Goal: Information Seeking & Learning: Check status

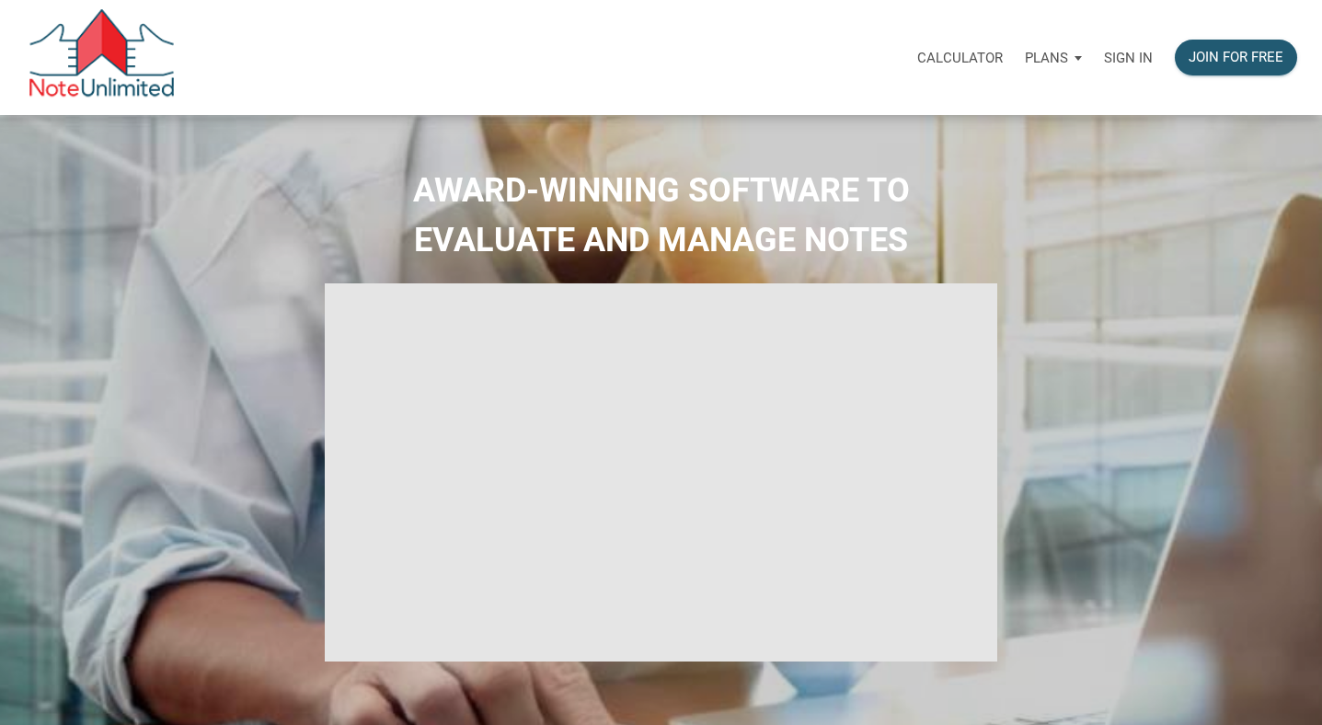
select select
type input "Introduction to new features"
select select
click at [1128, 50] on p "Sign in" at bounding box center [1128, 58] width 49 height 17
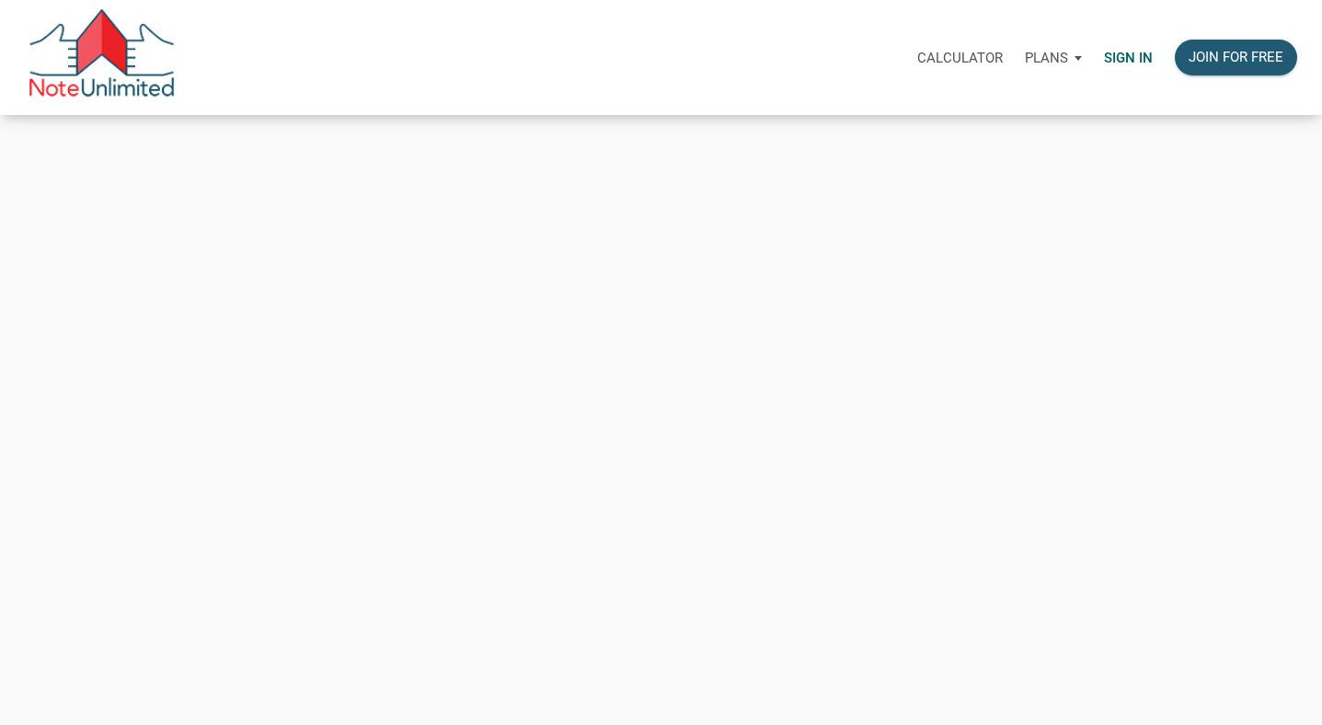
type input "tim@shamrockpointinvestments.com"
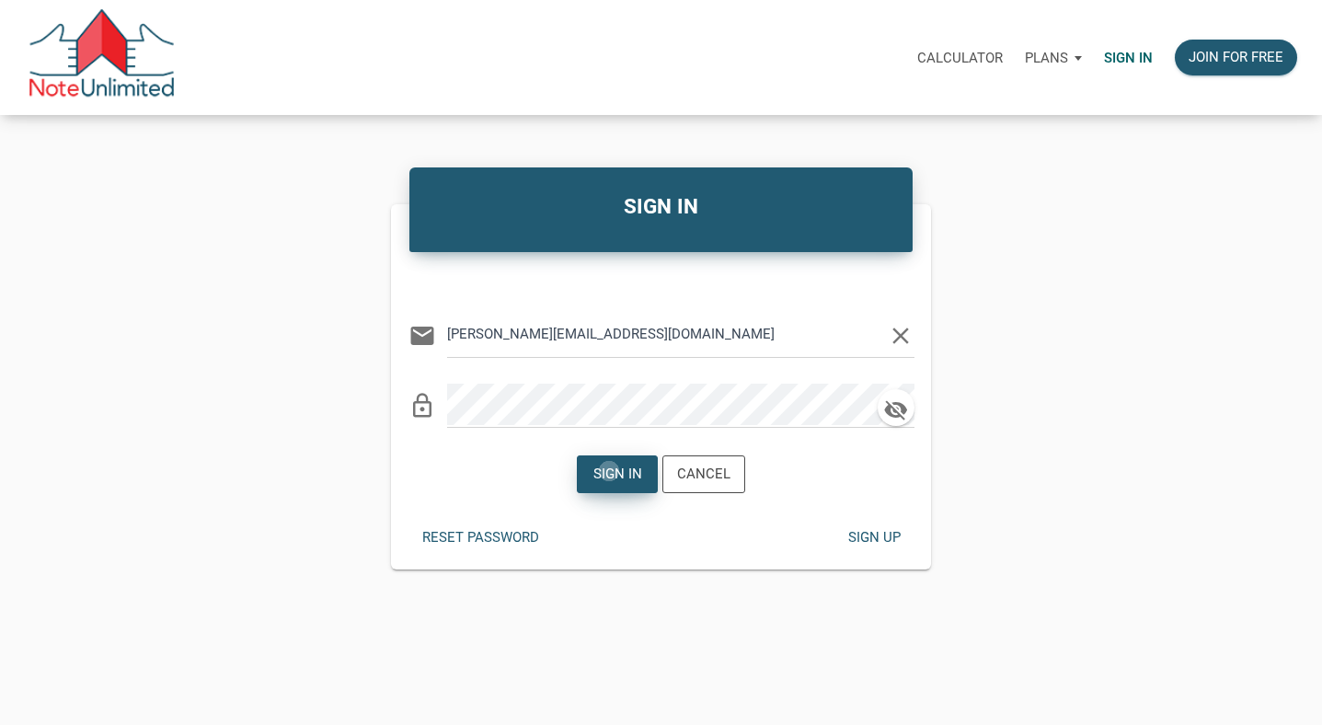
click at [610, 471] on div "Sign in" at bounding box center [618, 474] width 49 height 21
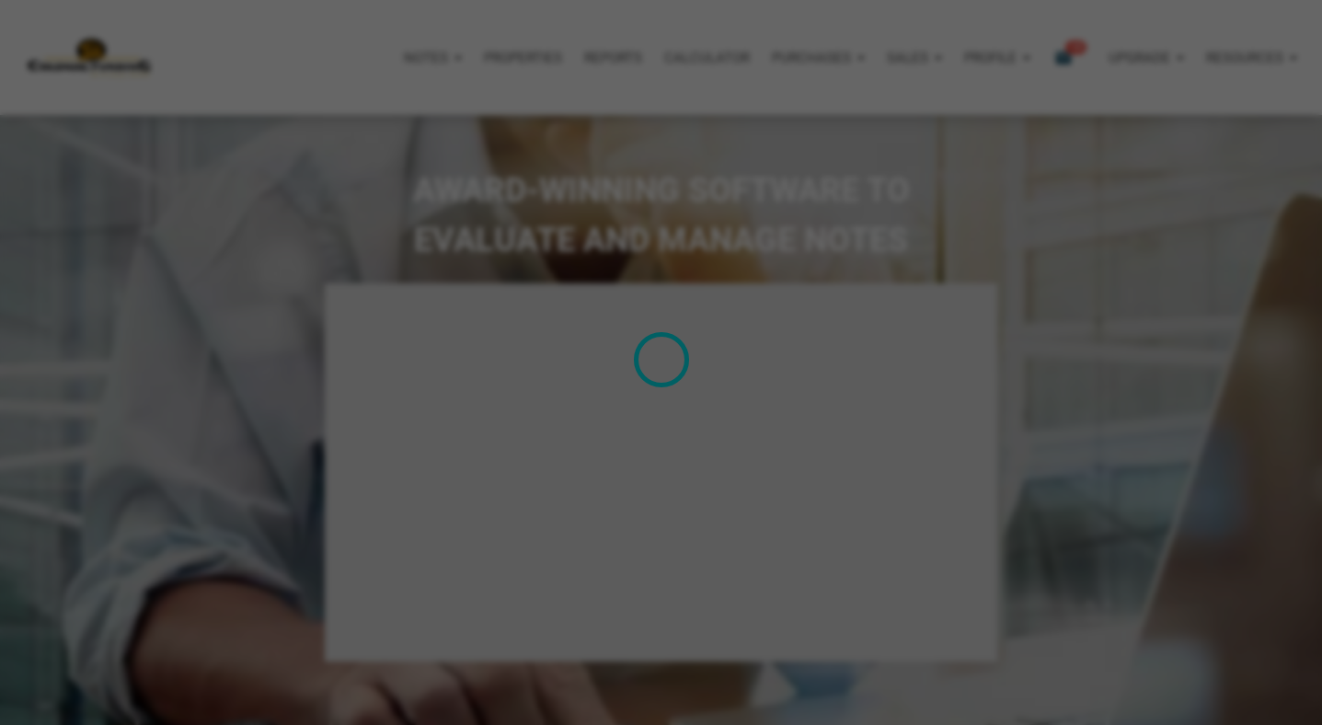
type input "Introduction to new features"
select select
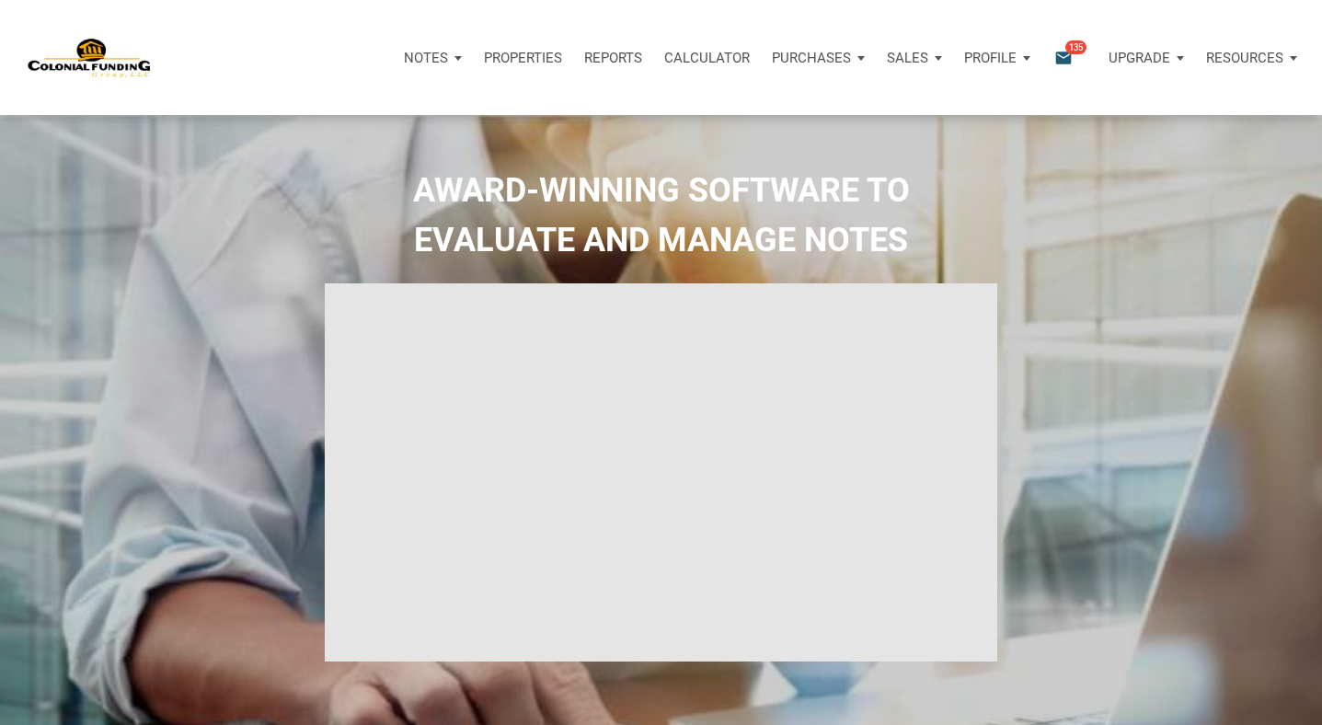
click at [398, 60] on div "Notes" at bounding box center [433, 57] width 80 height 55
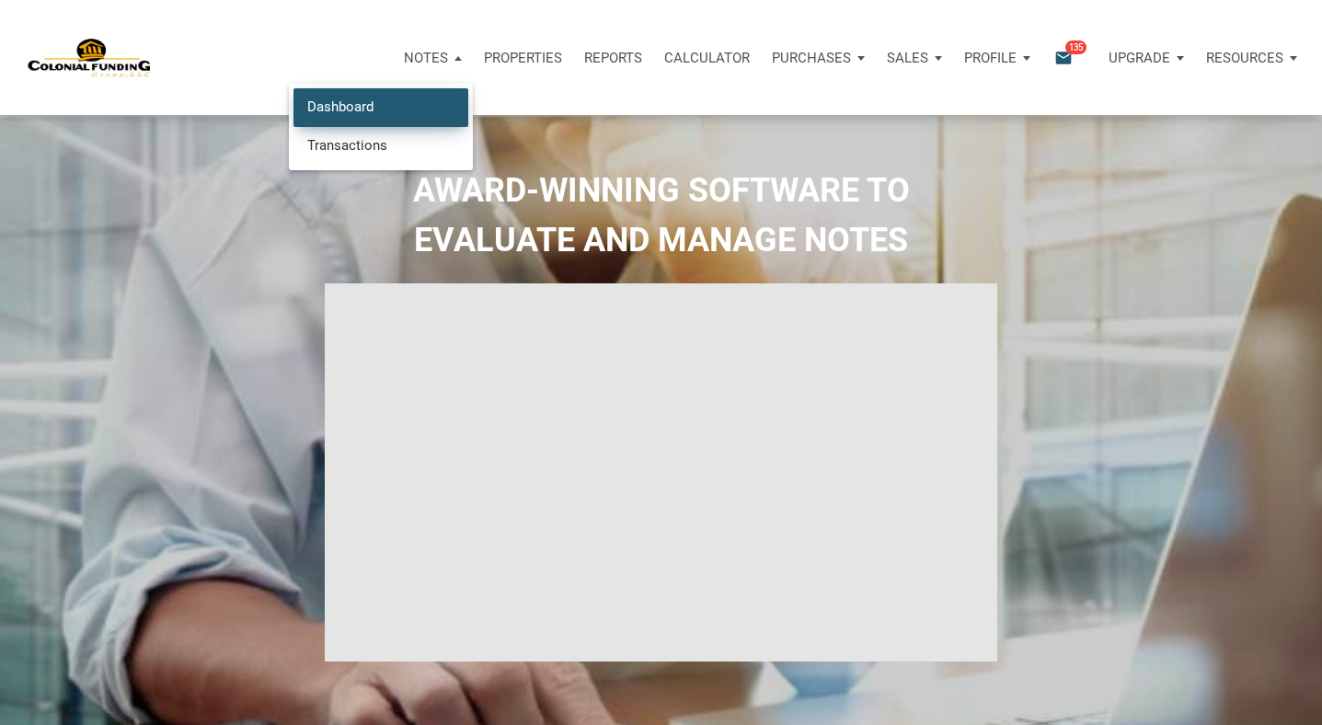
click at [344, 113] on link "Dashboard" at bounding box center [381, 107] width 175 height 38
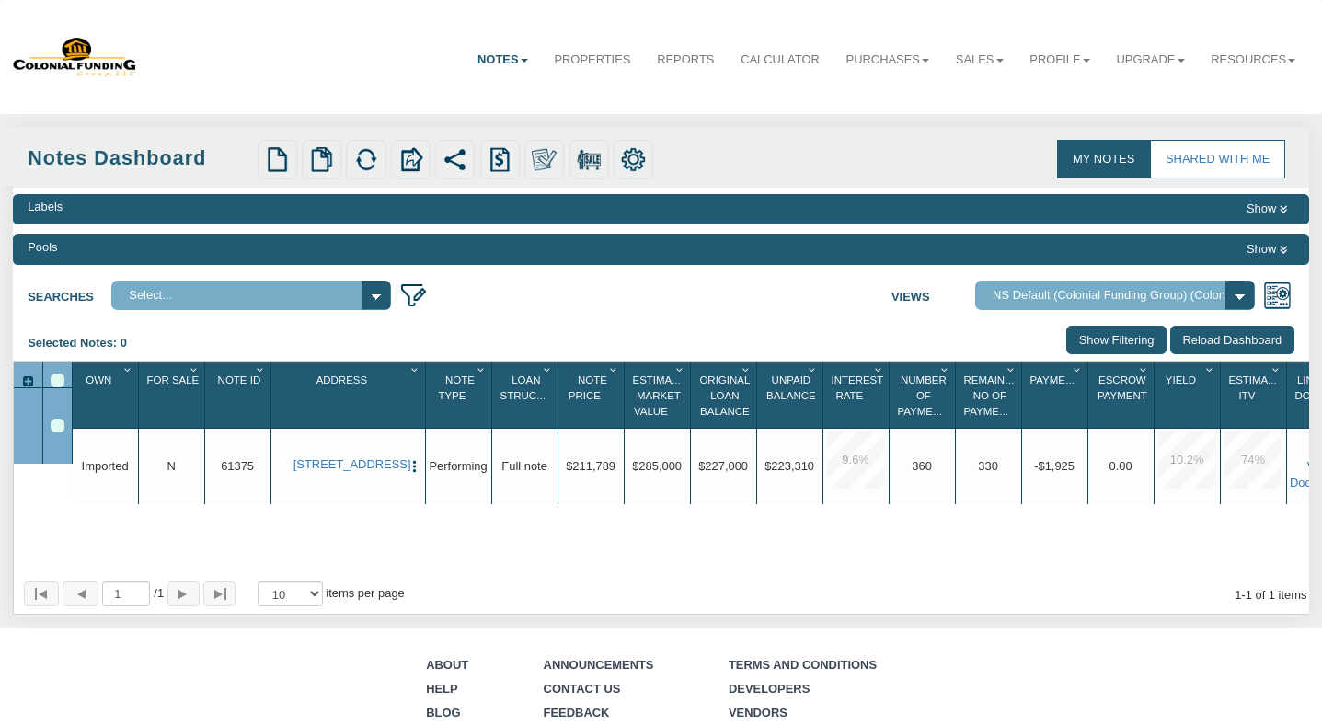
select select "316"
click at [490, 64] on link "Notes" at bounding box center [503, 60] width 76 height 45
click at [471, 121] on link "Transactions" at bounding box center [463, 121] width 153 height 23
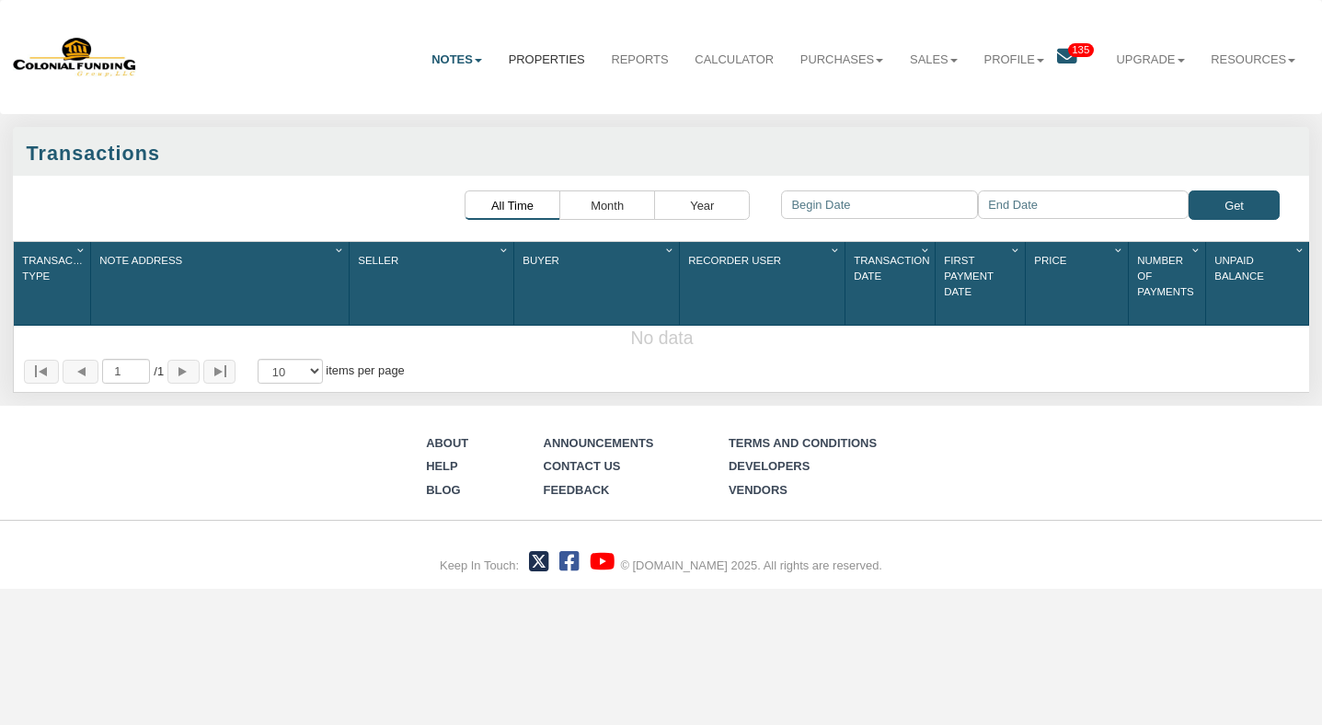
click at [560, 76] on link "Properties" at bounding box center [546, 60] width 103 height 45
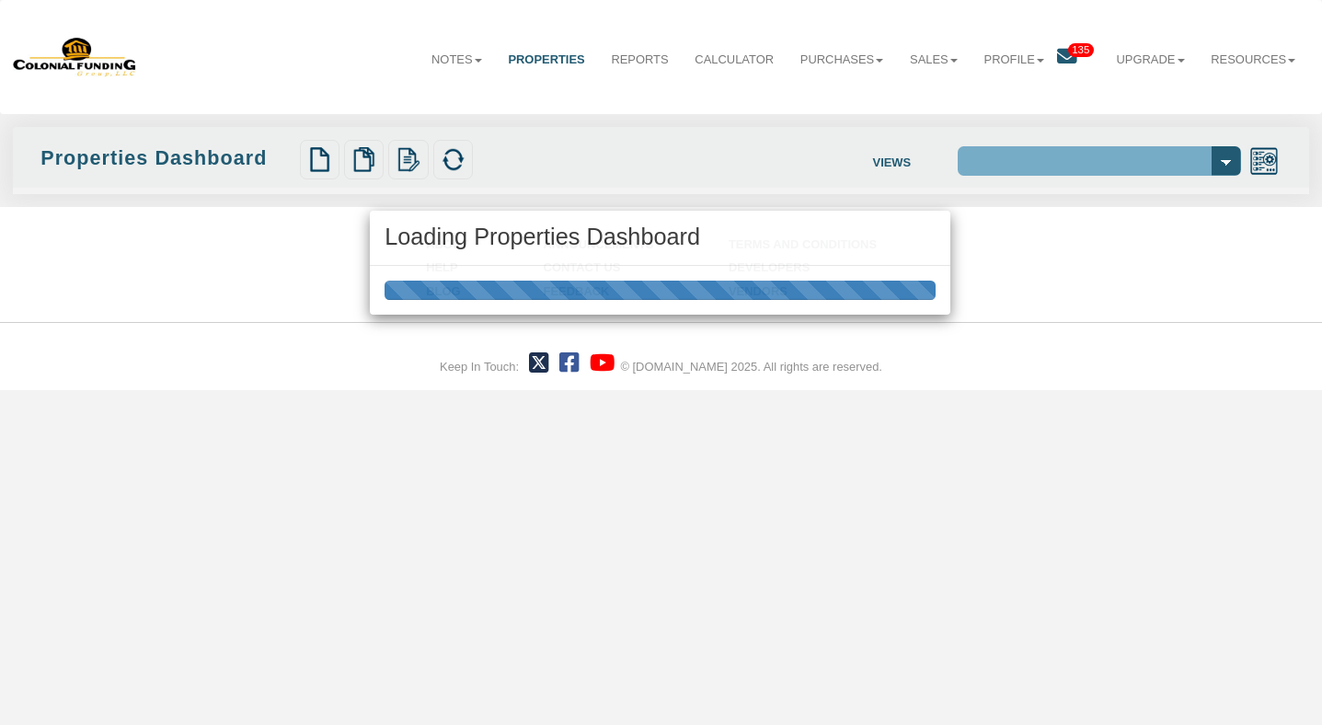
click at [561, 66] on div "Loading Properties Dashboard" at bounding box center [661, 362] width 1322 height 725
select select "138"
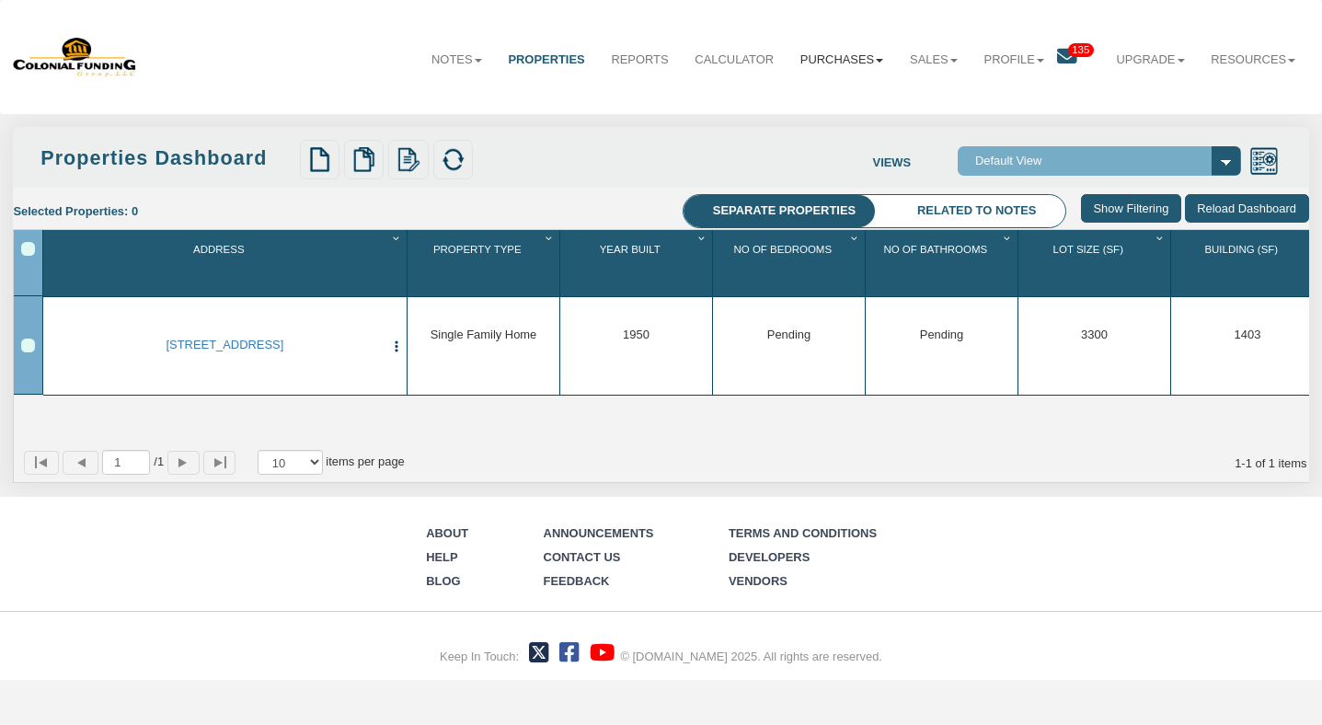
click at [818, 60] on link "Purchases" at bounding box center [842, 60] width 110 height 45
click at [775, 98] on link "Offers" at bounding box center [820, 99] width 153 height 23
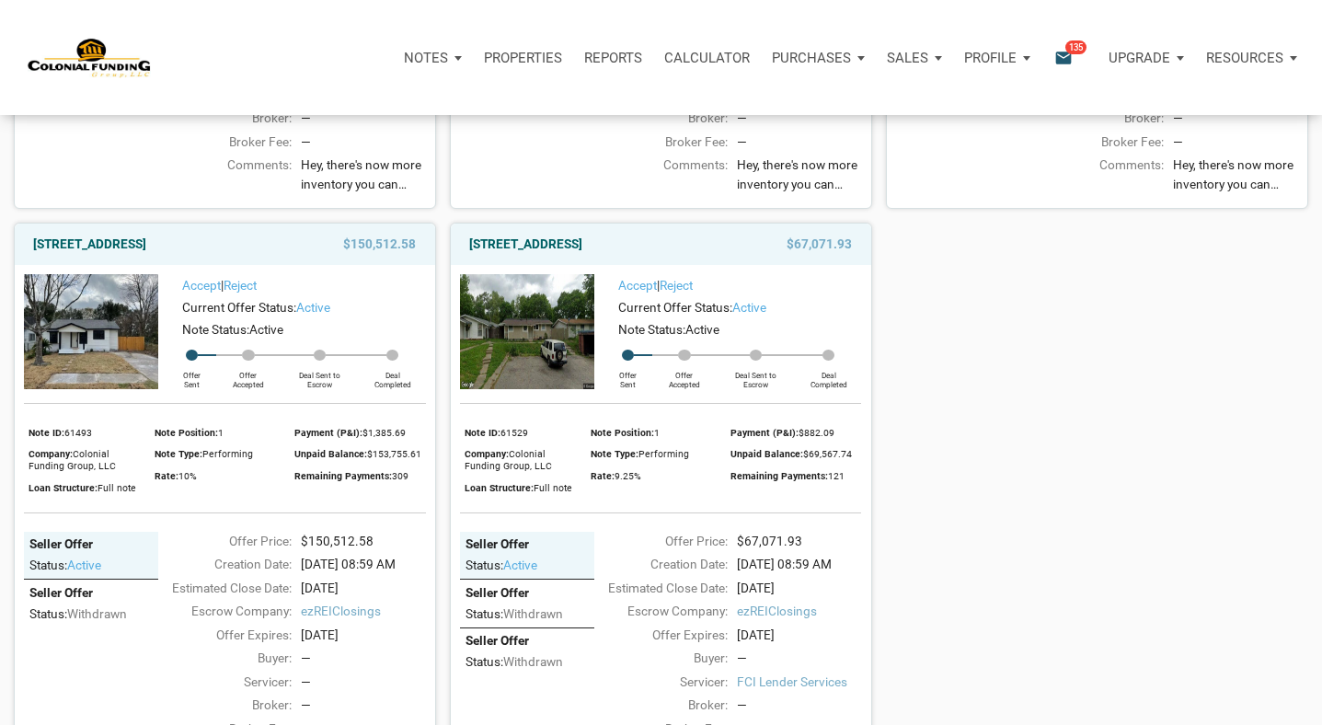
scroll to position [1221, 0]
click at [146, 252] on link "712 Ave M, S. Houston, TX, 77587" at bounding box center [89, 242] width 113 height 22
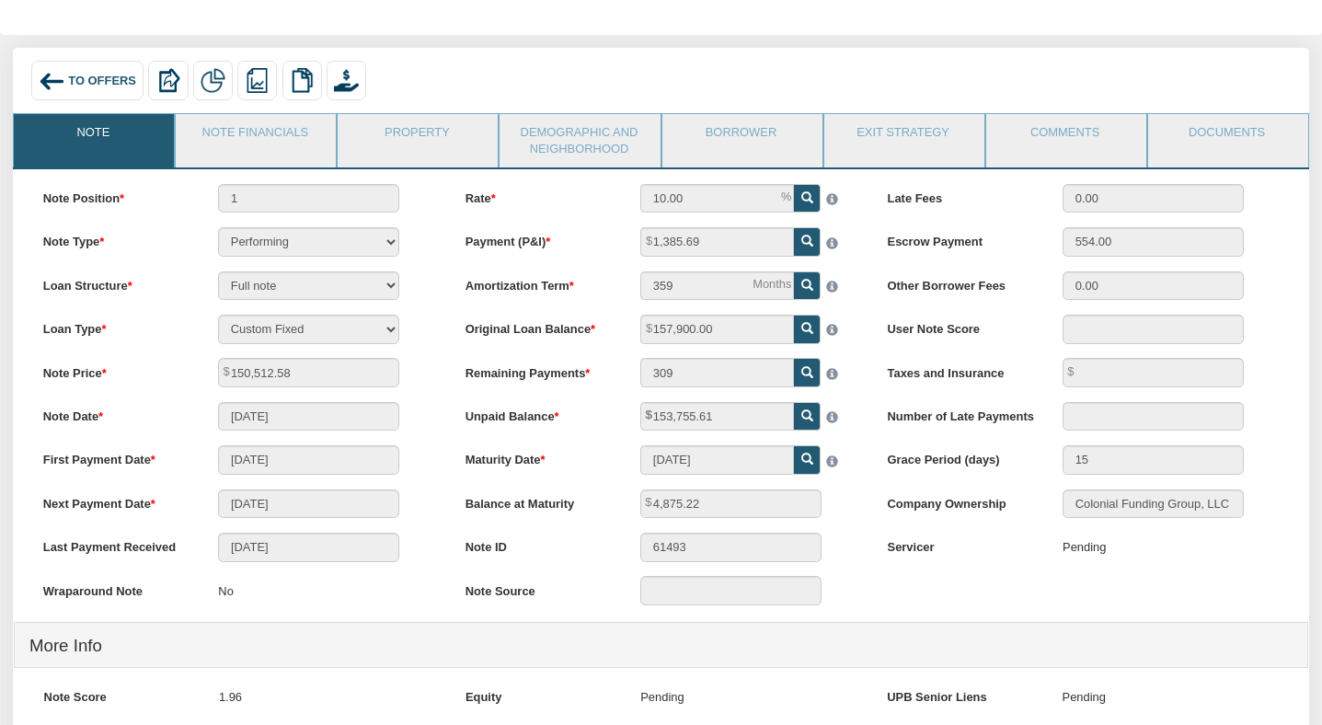
scroll to position [80, 0]
click at [58, 84] on img at bounding box center [52, 80] width 27 height 27
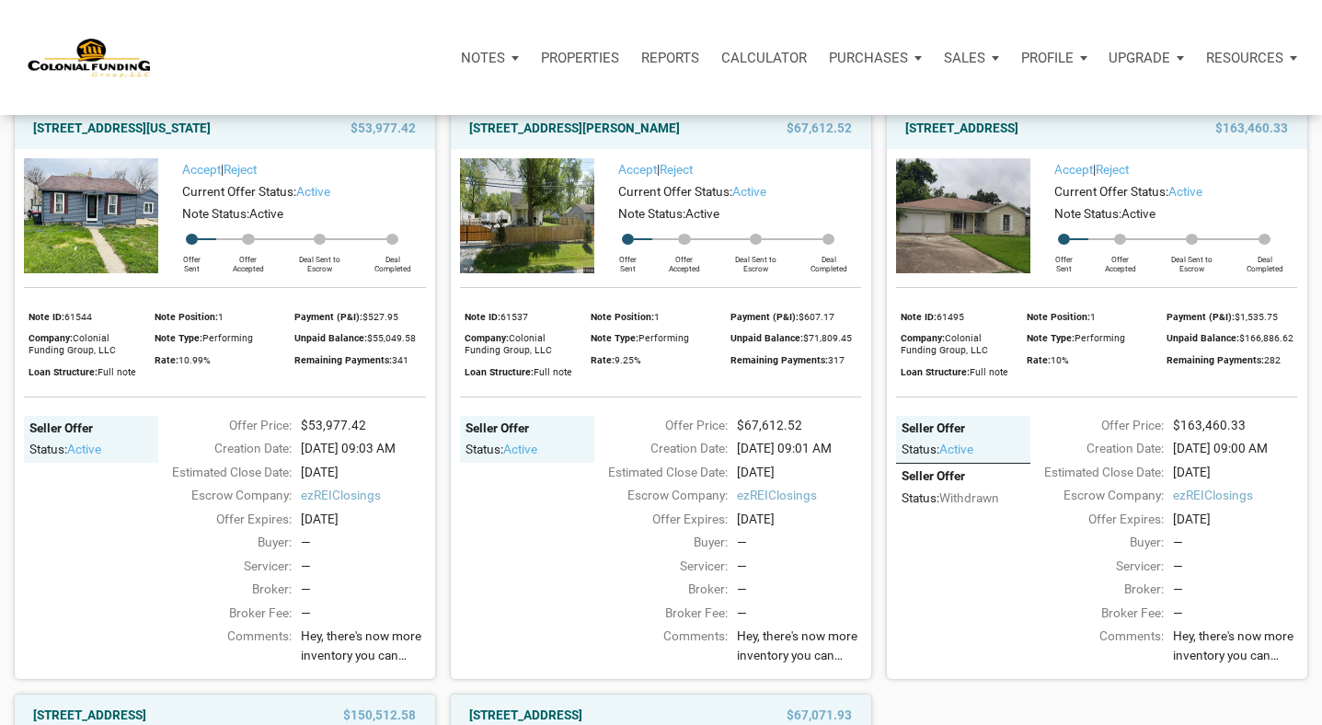
scroll to position [738, 0]
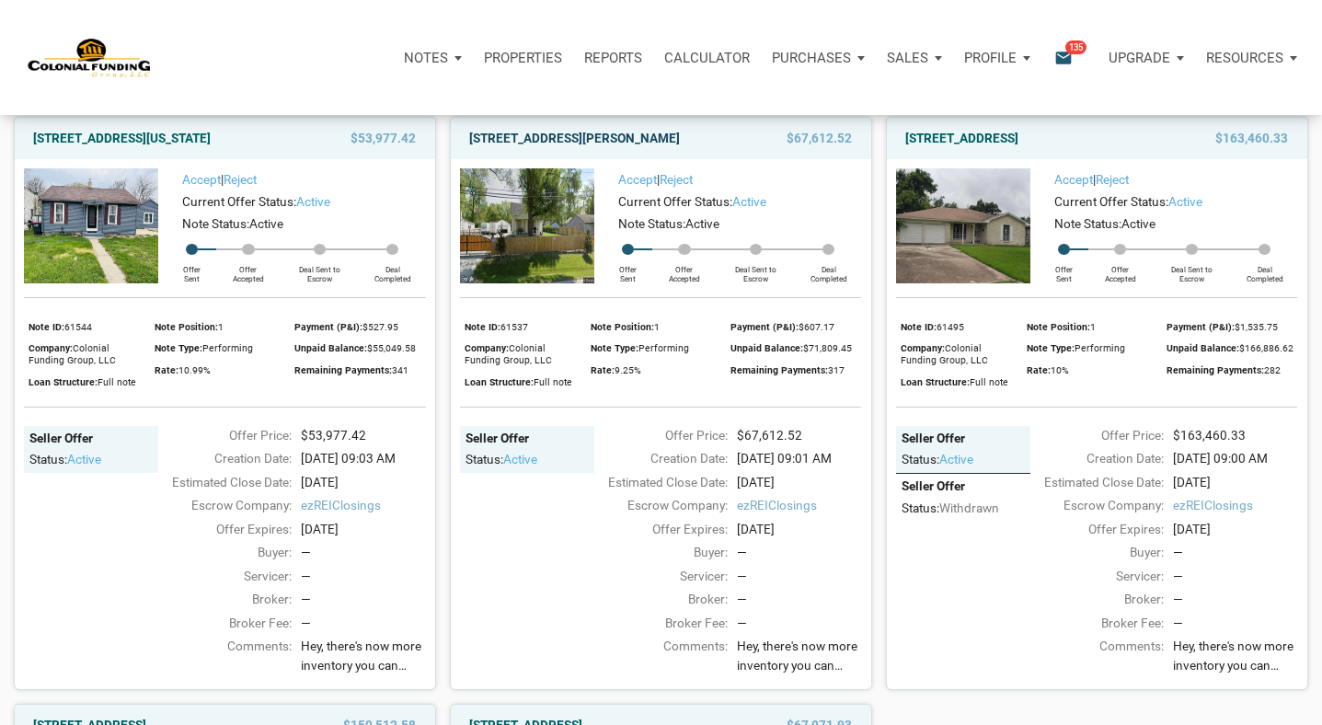
click at [624, 149] on link "2051 Perkins Avenue, Indianapolis, IN, 46203" at bounding box center [574, 138] width 211 height 22
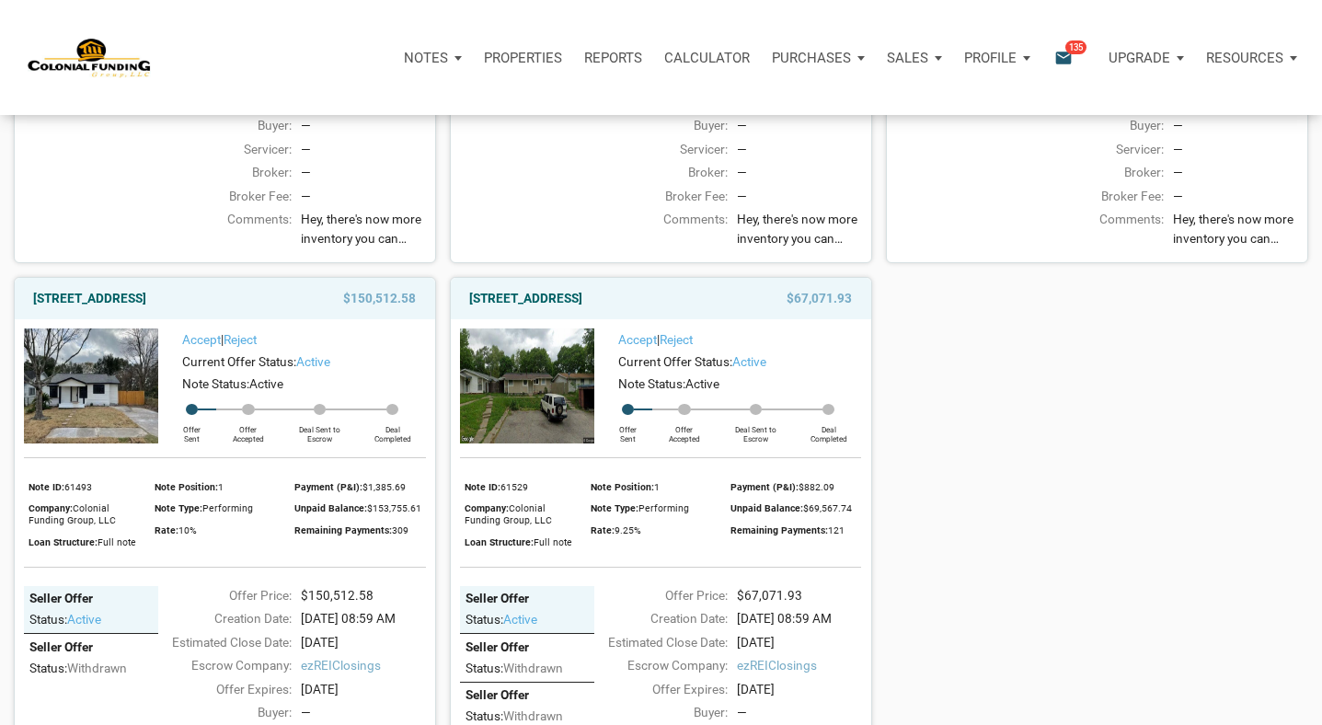
scroll to position [1373, 0]
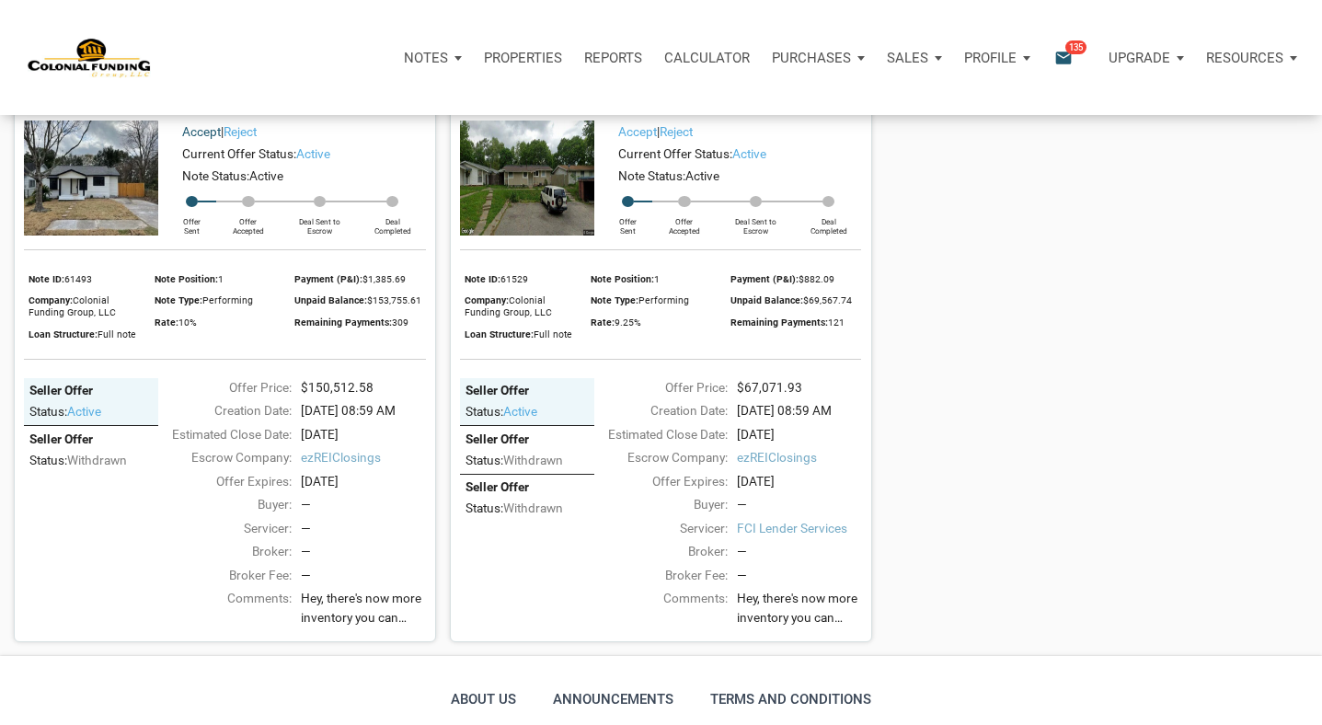
click at [193, 139] on link "Accept" at bounding box center [201, 131] width 39 height 15
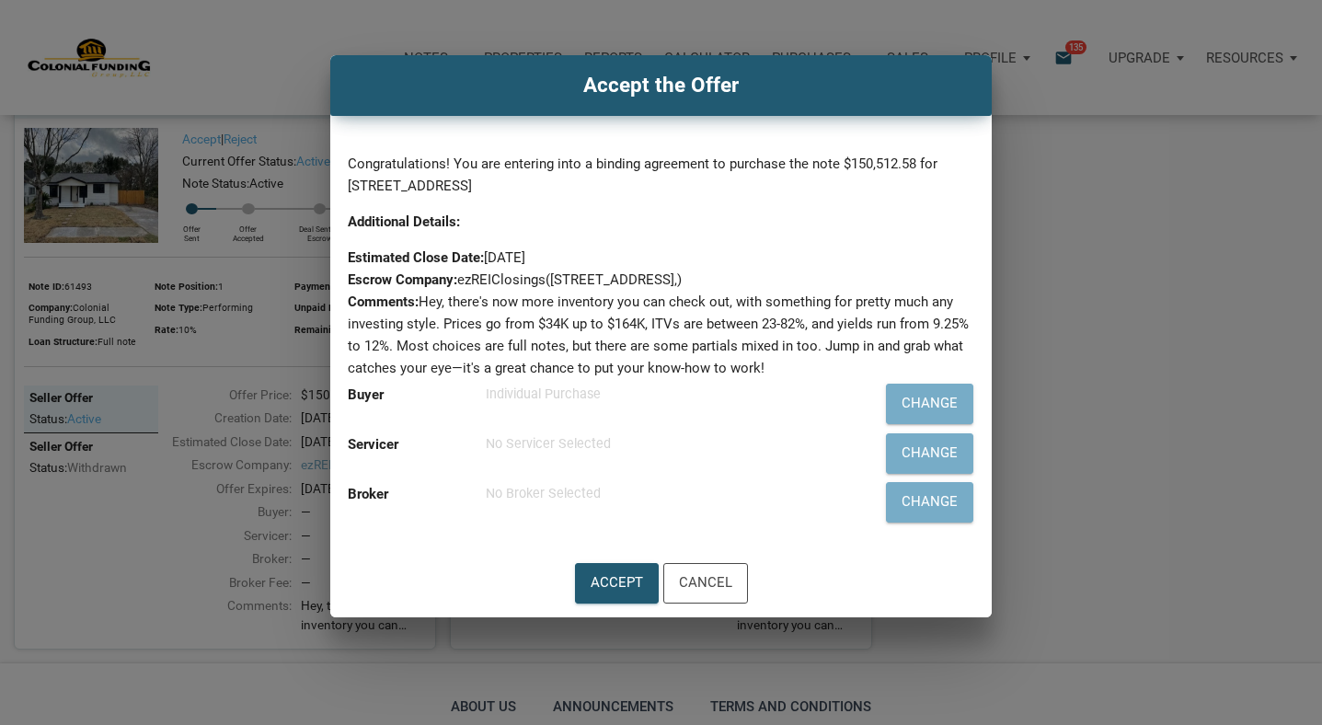
scroll to position [1364, 0]
click at [713, 581] on div "Cancel" at bounding box center [704, 582] width 53 height 23
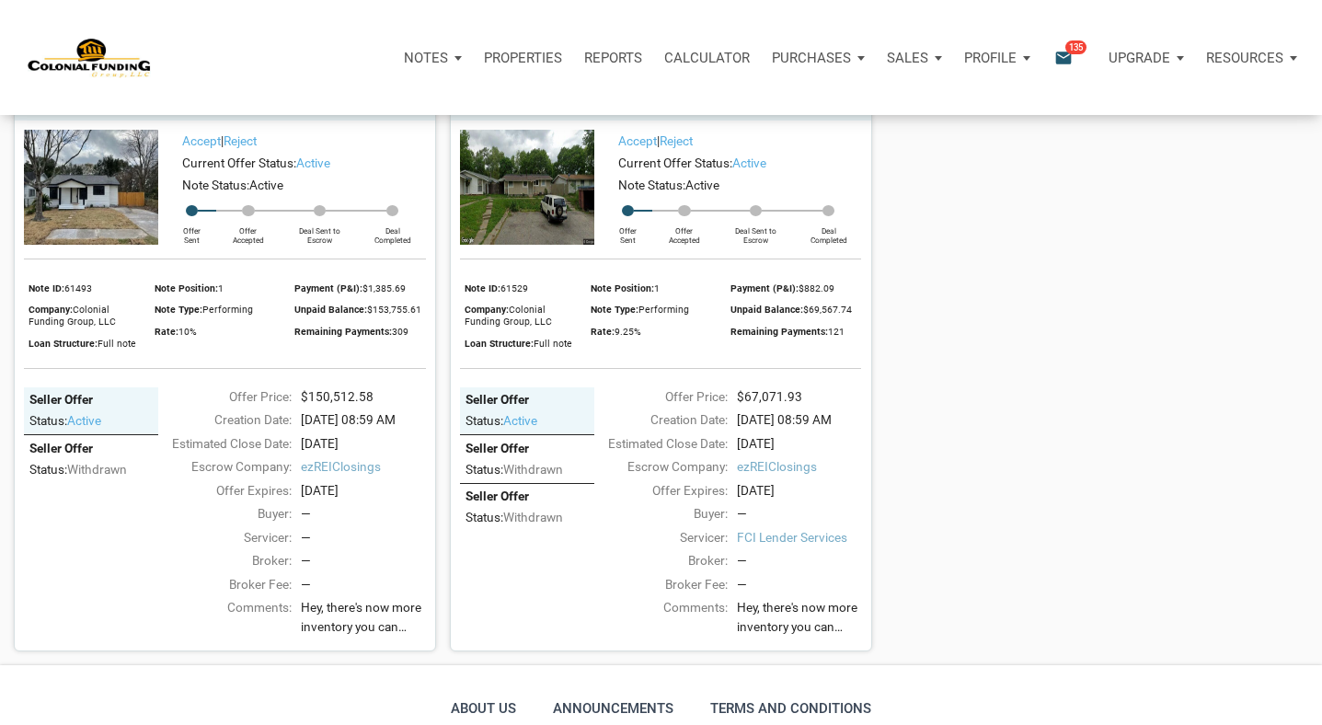
scroll to position [1337, 0]
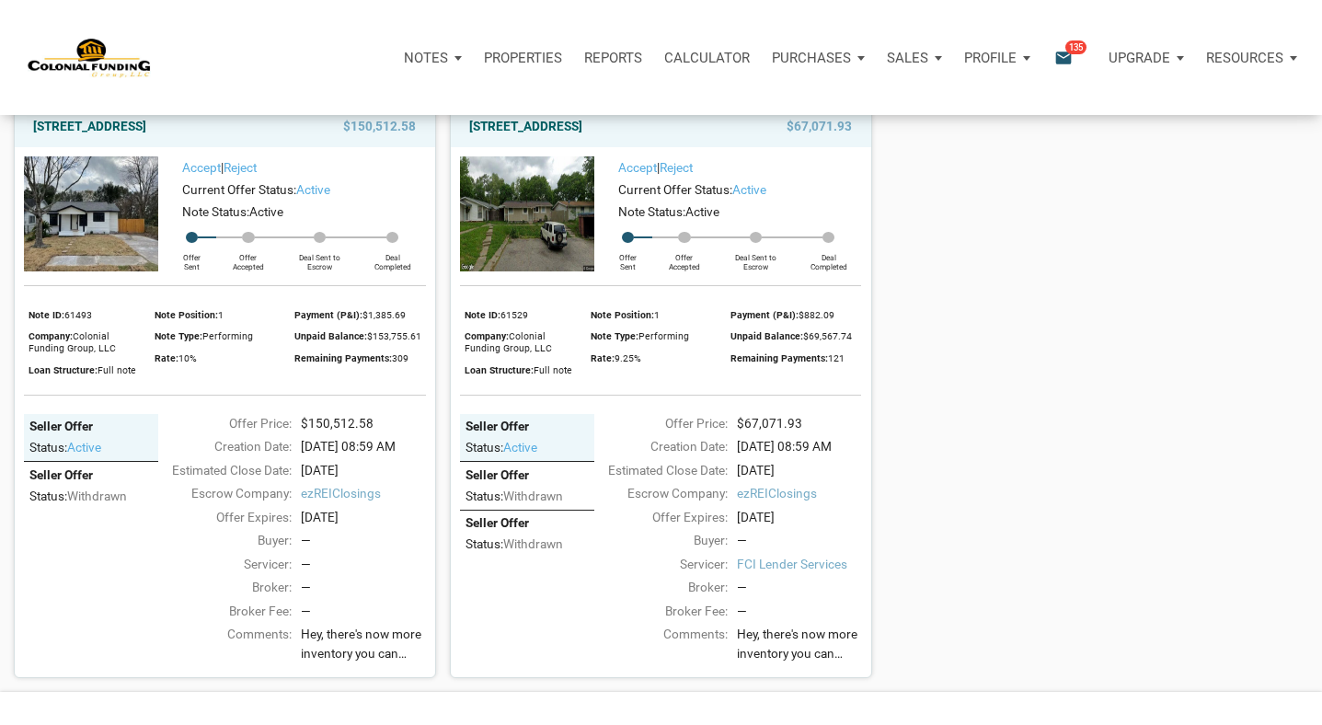
click at [532, 455] on span "active" at bounding box center [520, 447] width 34 height 15
click at [537, 456] on div "Status: active" at bounding box center [528, 445] width 124 height 21
click at [576, 137] on link "[STREET_ADDRESS]" at bounding box center [525, 126] width 113 height 22
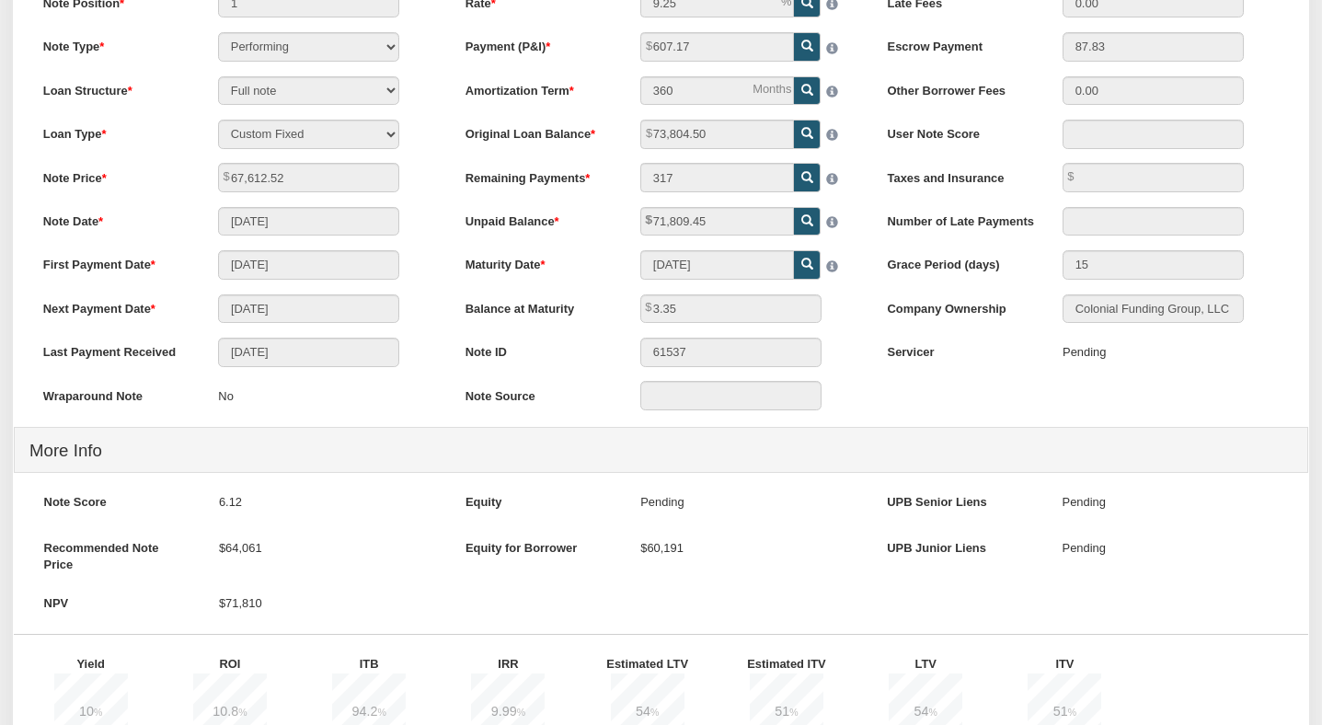
scroll to position [277, 0]
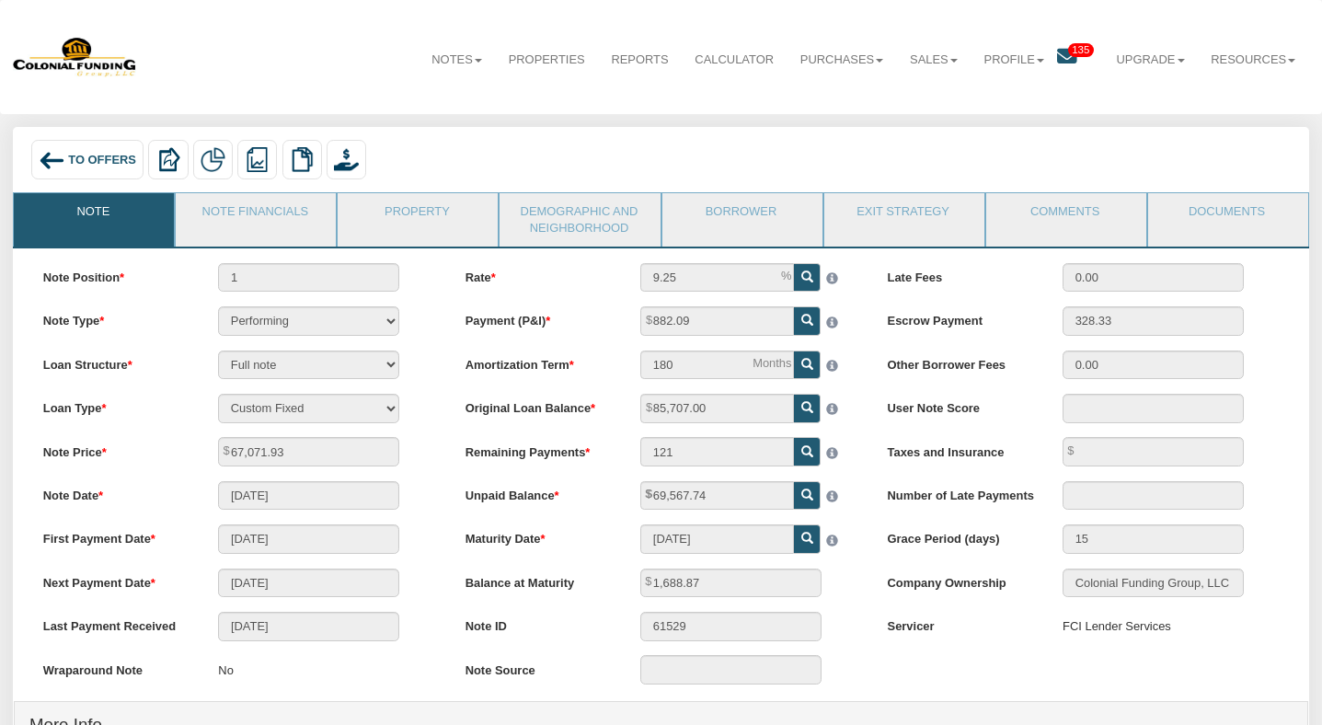
click at [77, 165] on span "To Offers" at bounding box center [102, 160] width 68 height 14
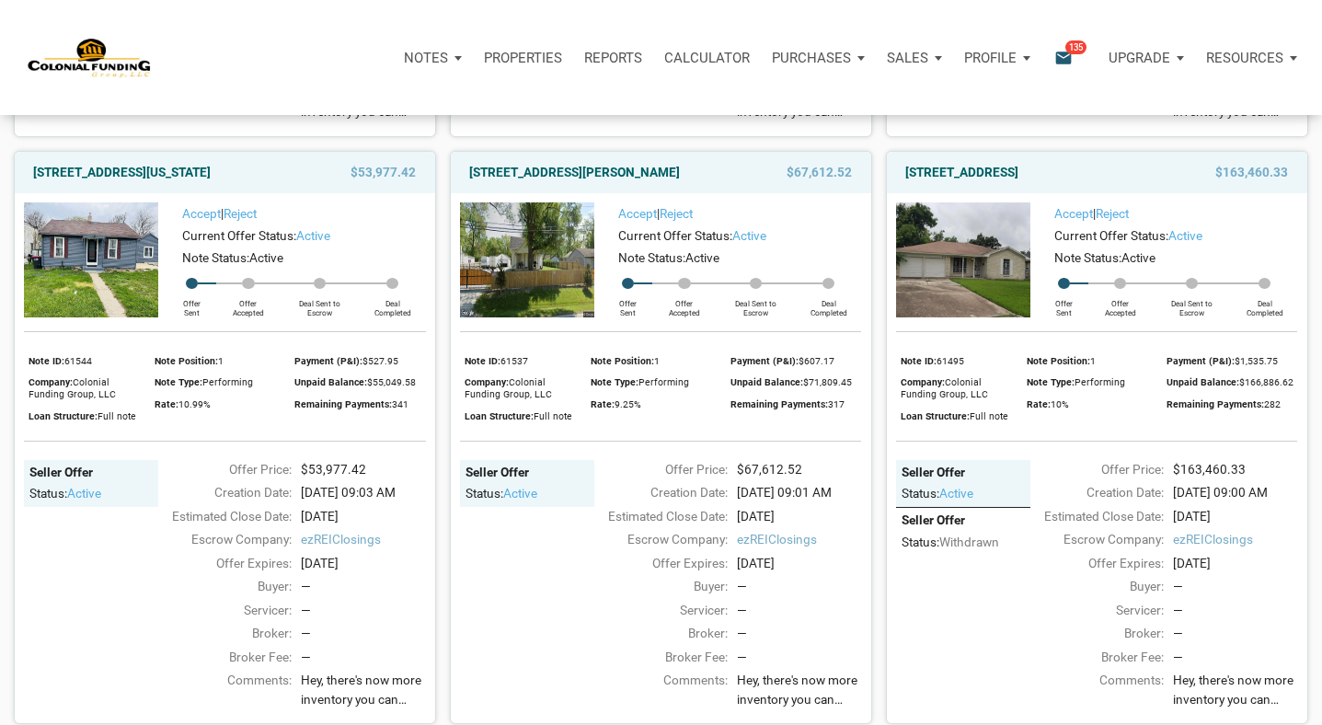
scroll to position [708, 0]
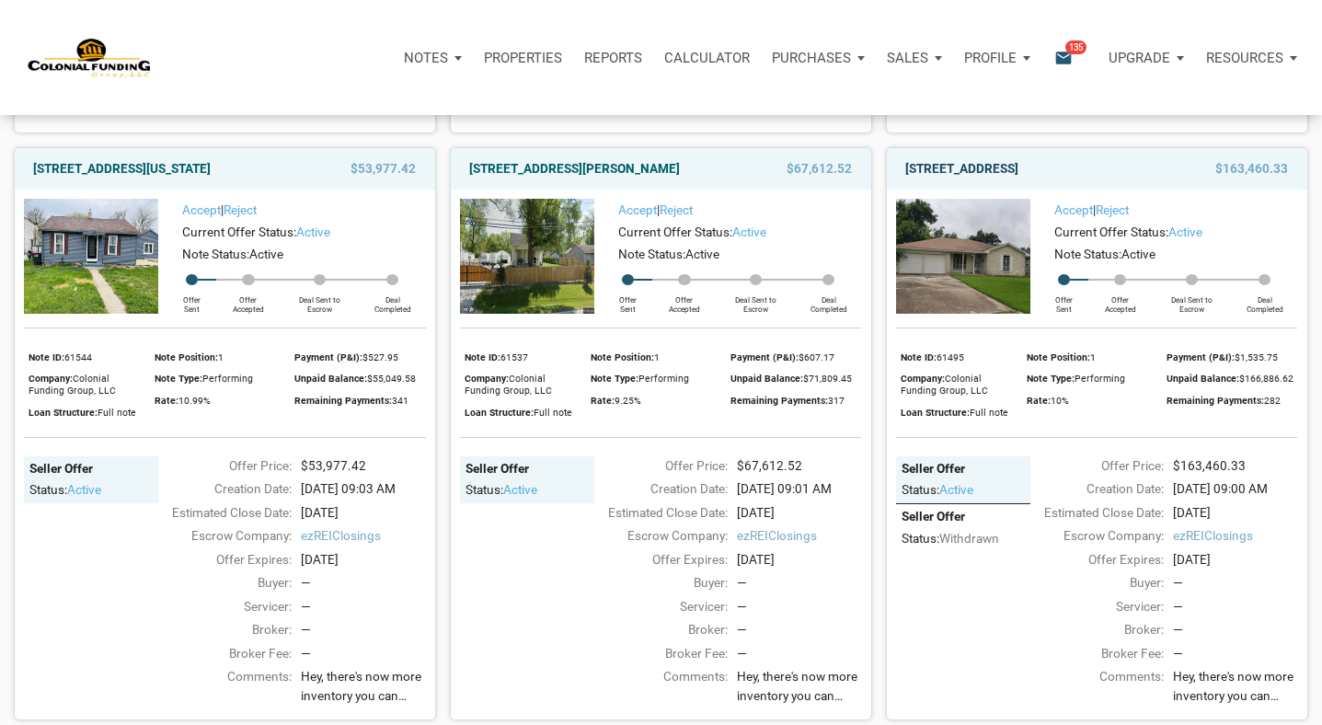
click at [1005, 179] on link "[STREET_ADDRESS]" at bounding box center [961, 168] width 113 height 22
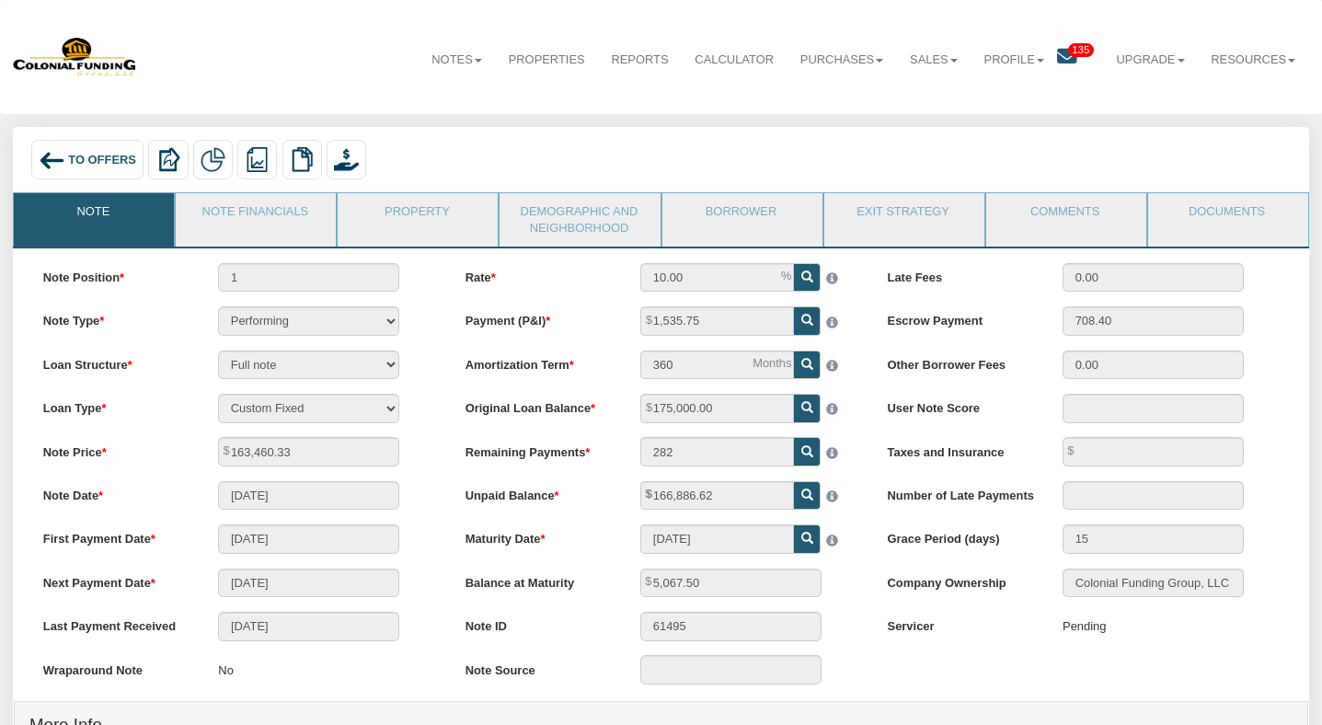
click at [75, 165] on span "To Offers" at bounding box center [102, 160] width 68 height 14
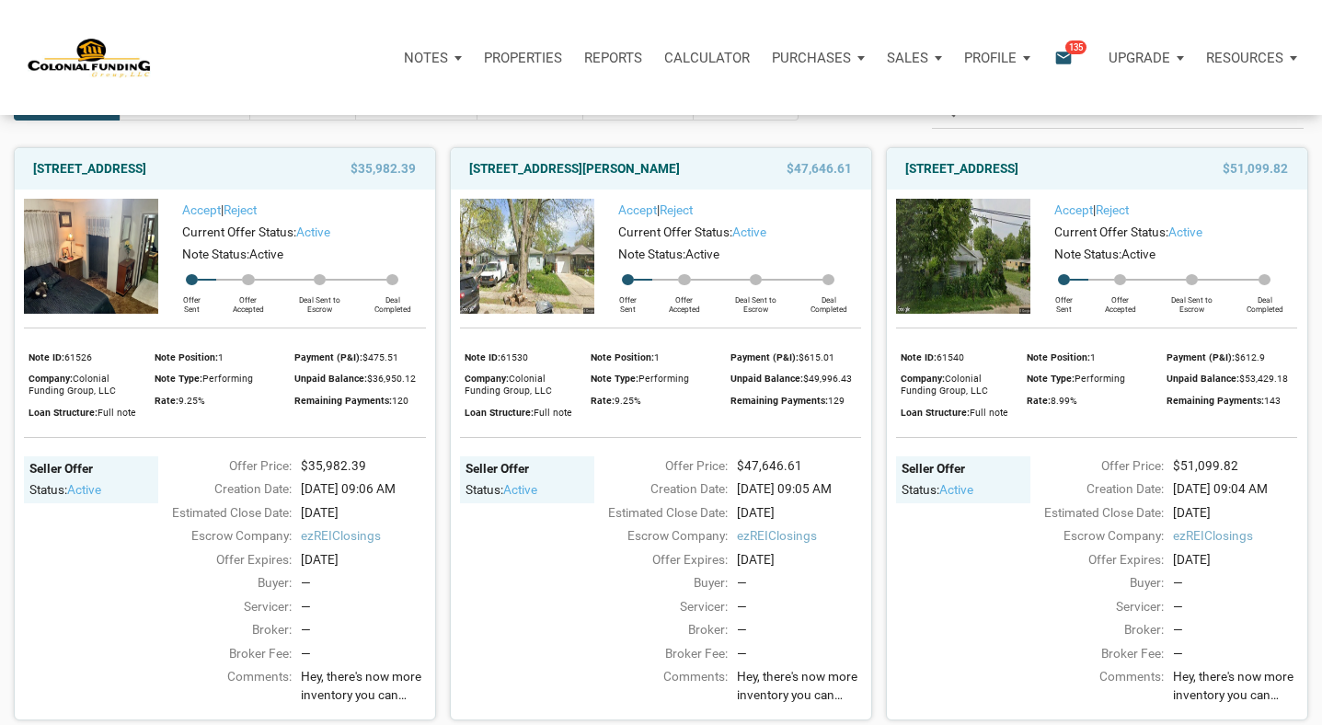
scroll to position [118, 0]
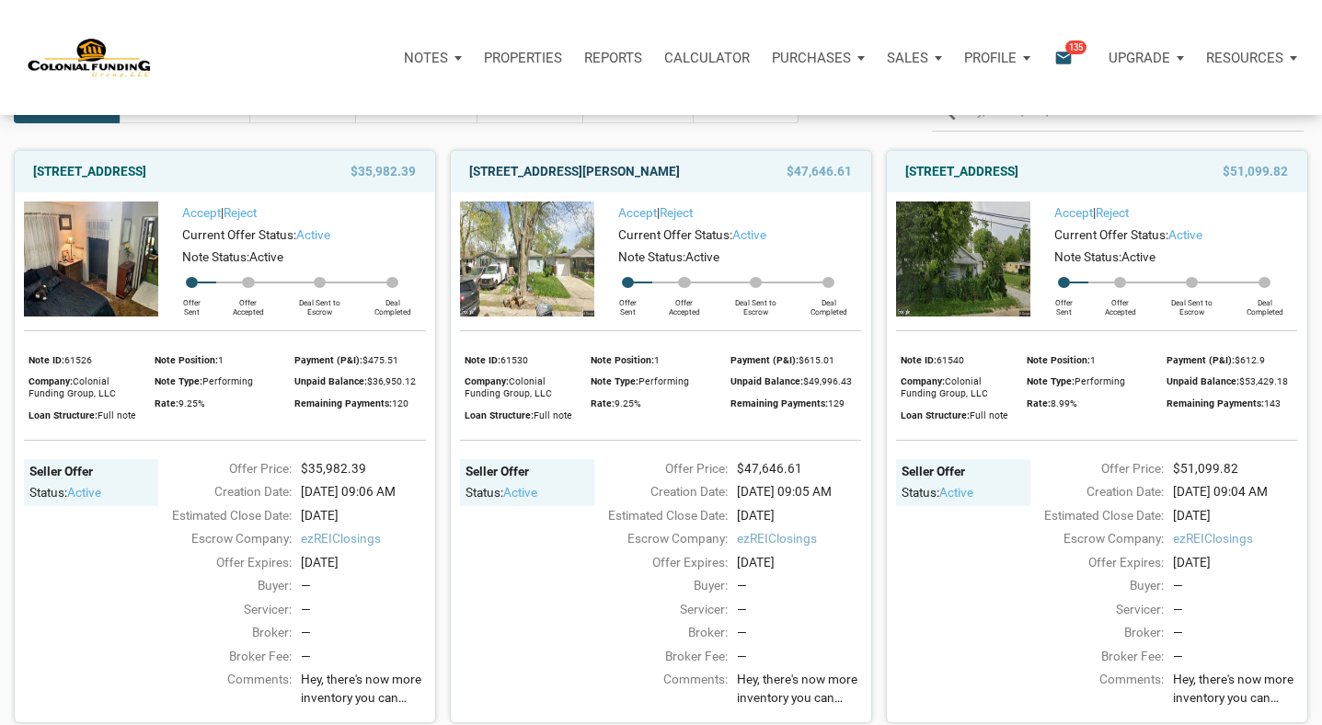
click at [574, 176] on link "3526 East Morris Street, Indianapolis, IN, 46203" at bounding box center [574, 171] width 211 height 22
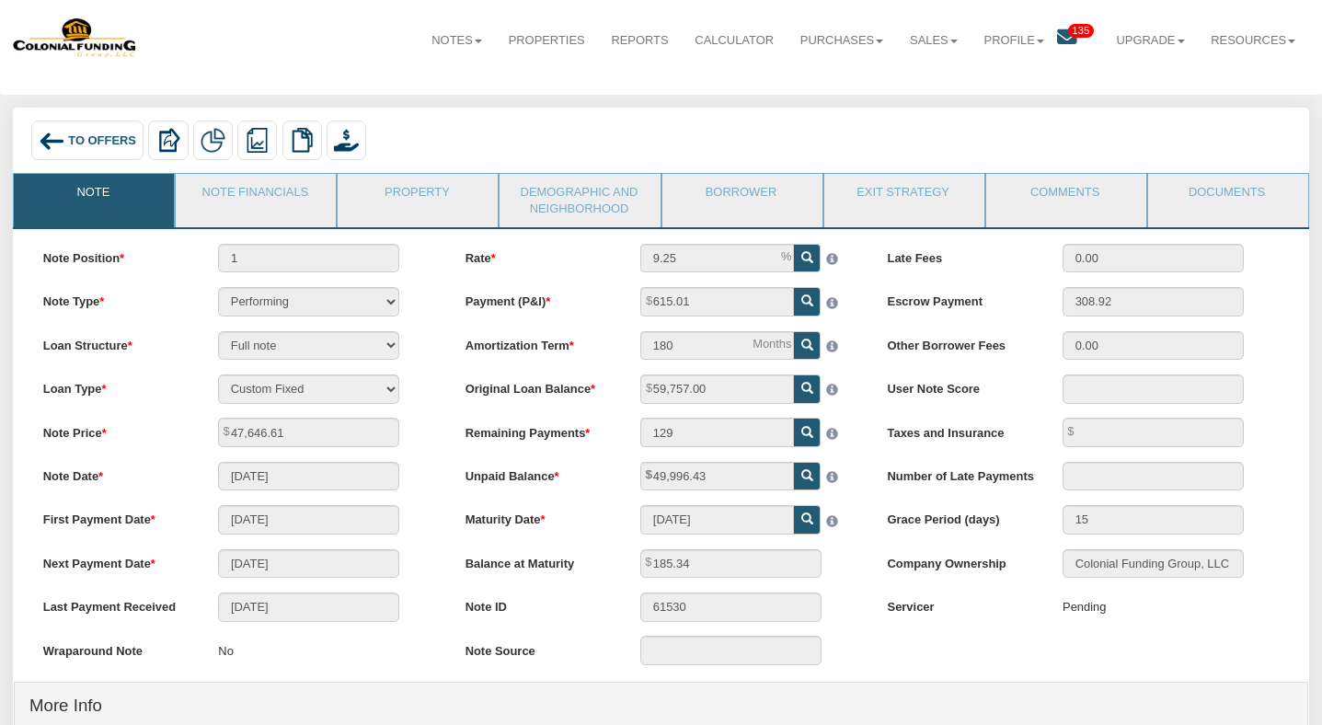
scroll to position [20, 0]
click at [115, 142] on span "To Offers" at bounding box center [102, 140] width 68 height 14
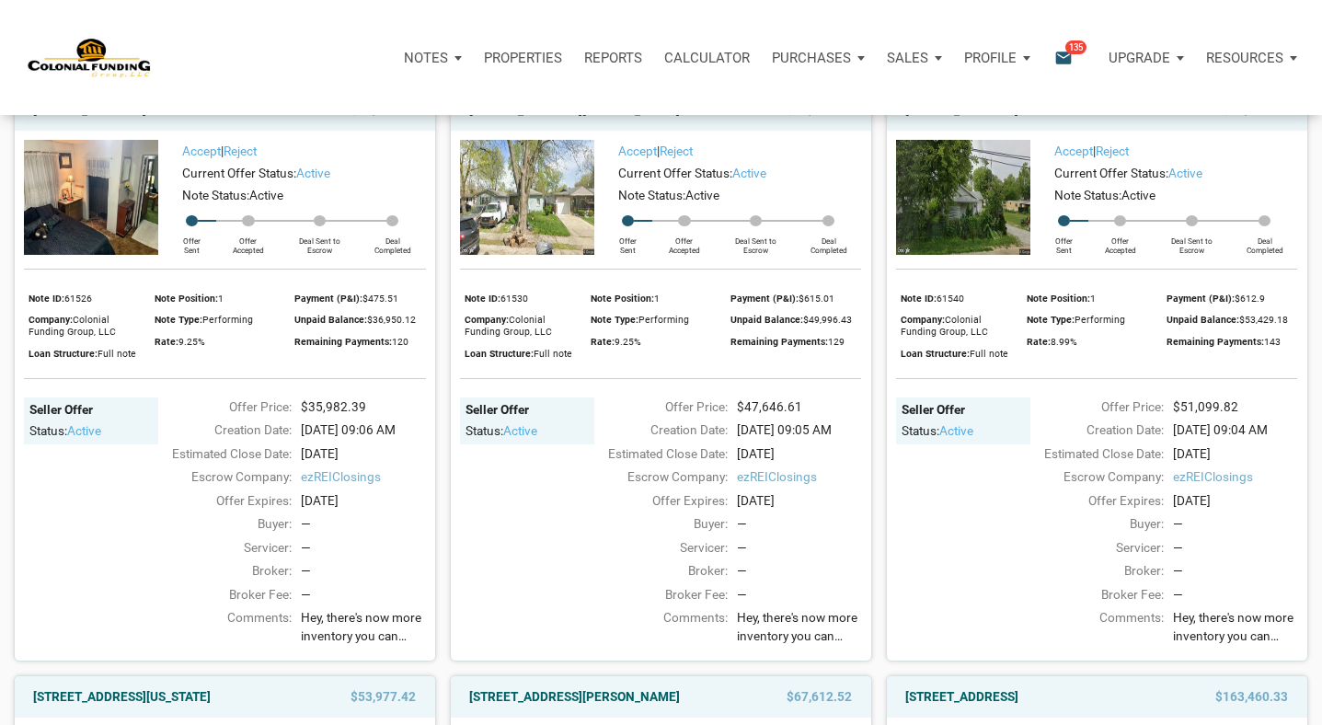
scroll to position [86, 0]
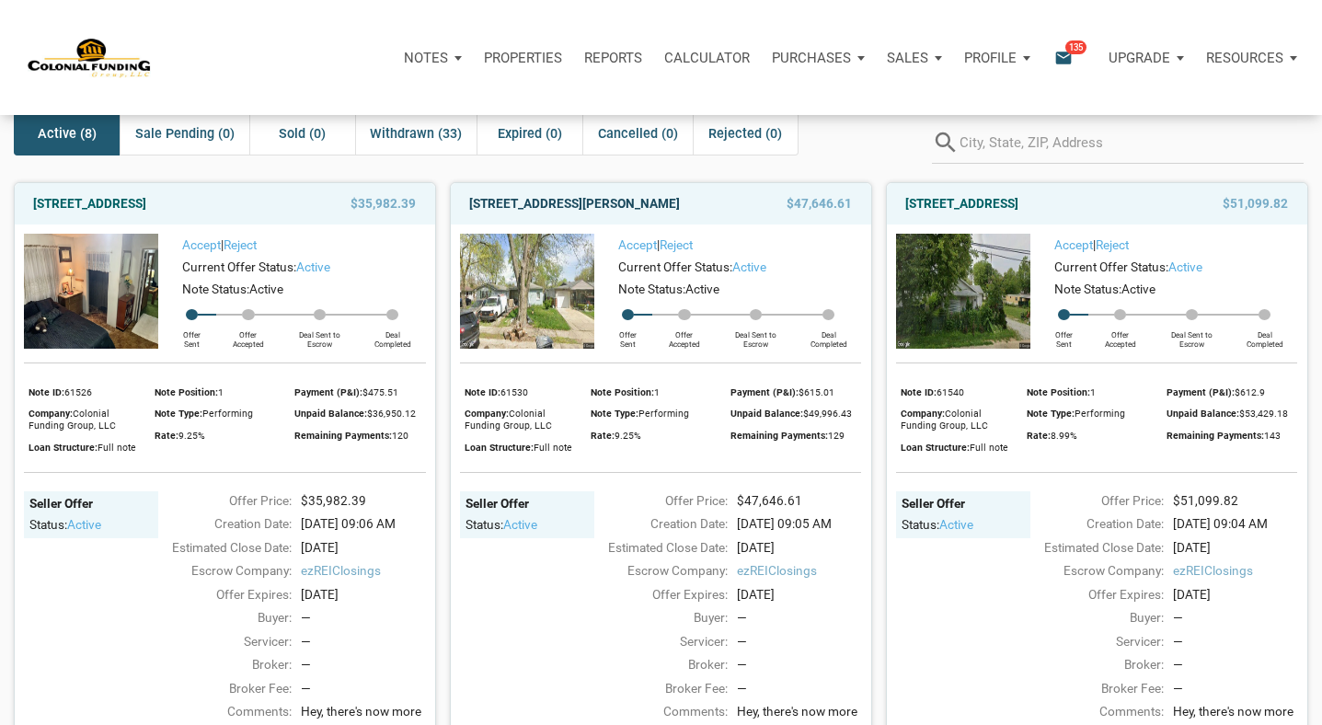
click at [547, 207] on link "3526 East Morris Street, Indianapolis, IN, 46203" at bounding box center [574, 203] width 211 height 22
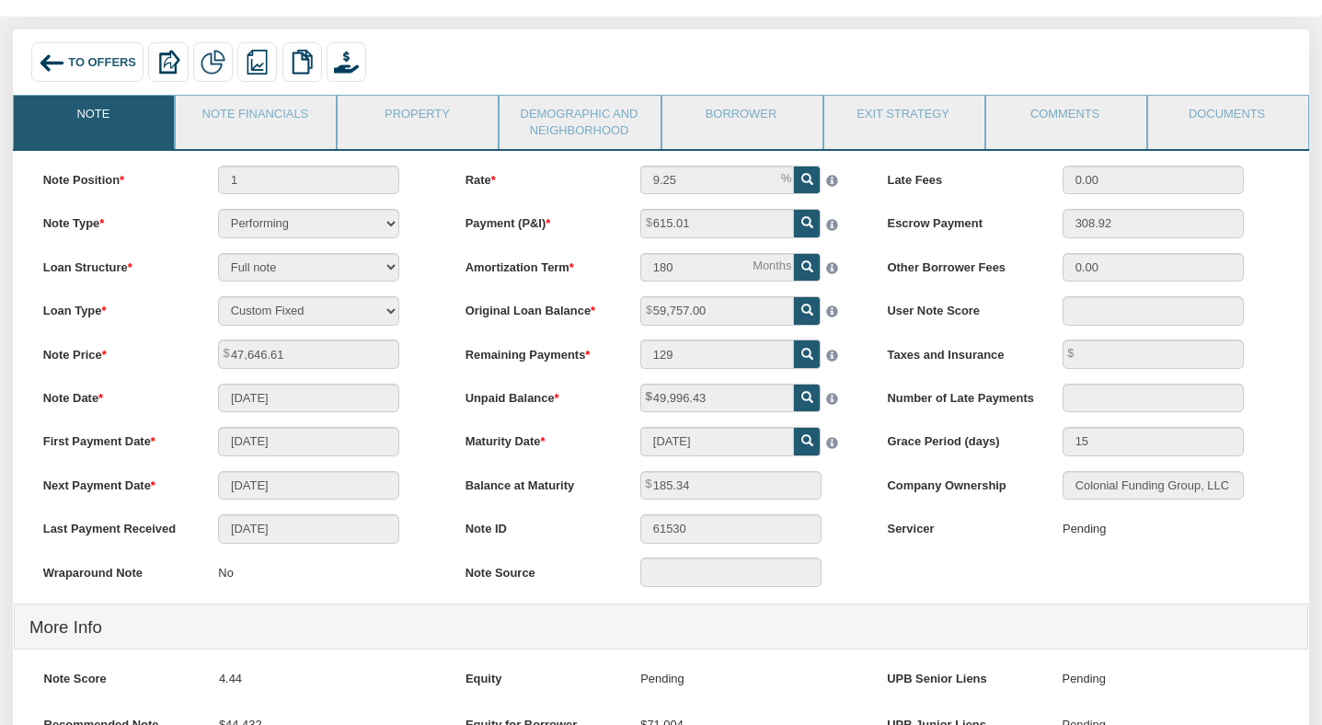
scroll to position [98, 0]
click at [1220, 106] on link "Documents" at bounding box center [1227, 118] width 158 height 46
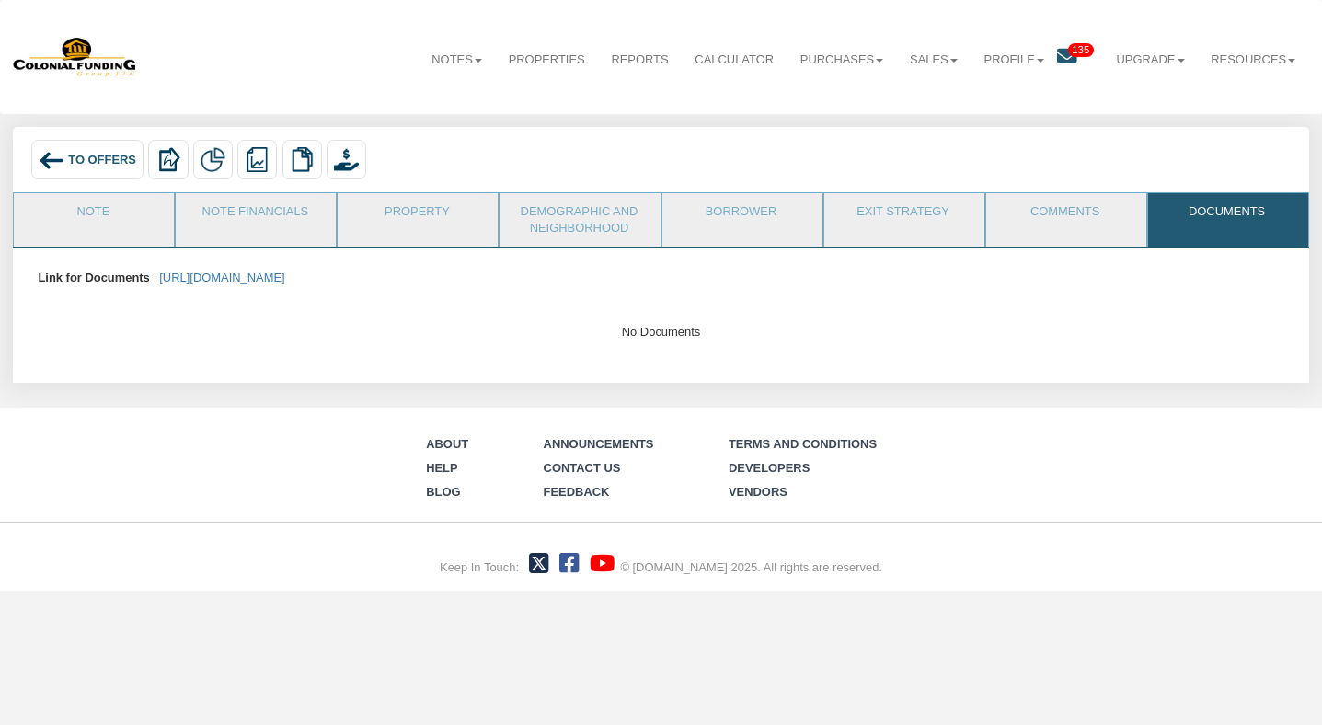
scroll to position [0, 0]
click at [284, 277] on link "https://colonialfundinggroup.sharepoint.com/:f:/s/operationsteam/EnFmrck22z5OlA…" at bounding box center [221, 278] width 125 height 14
click at [128, 158] on span "To Offers" at bounding box center [102, 160] width 68 height 14
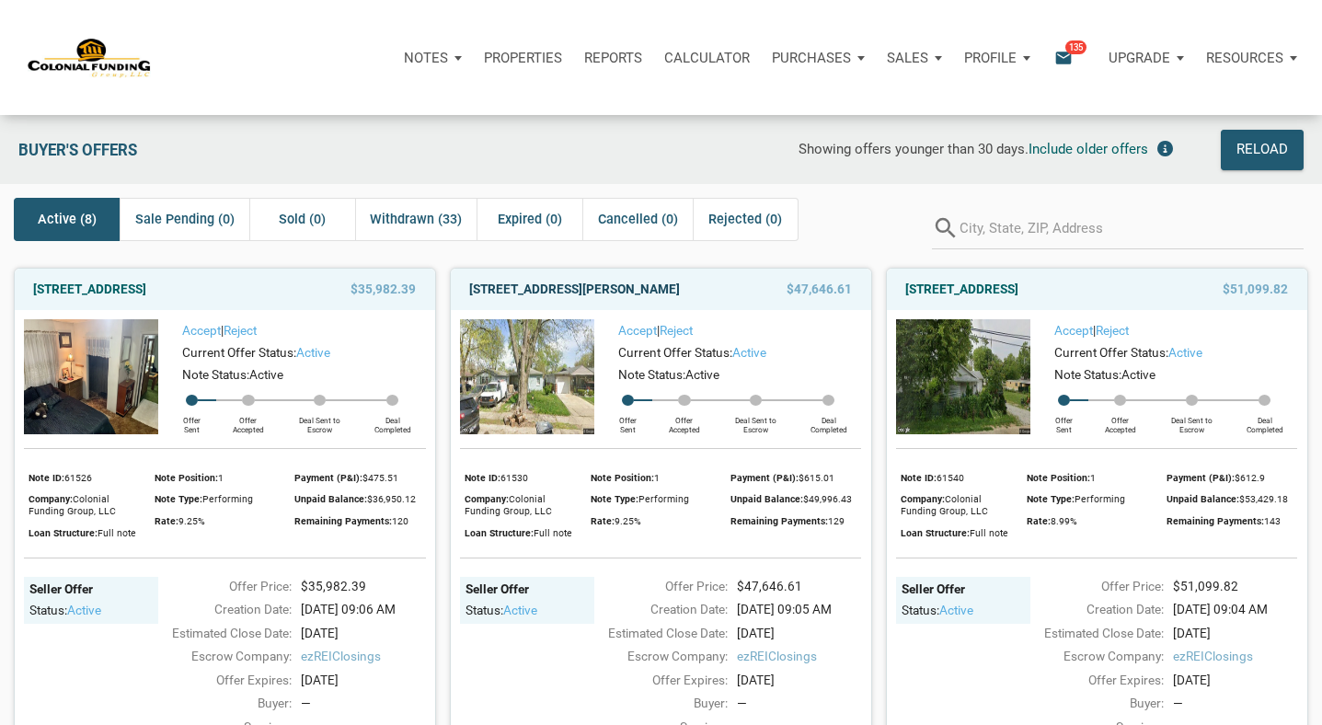
click at [594, 296] on link "[STREET_ADDRESS][PERSON_NAME]" at bounding box center [574, 289] width 211 height 22
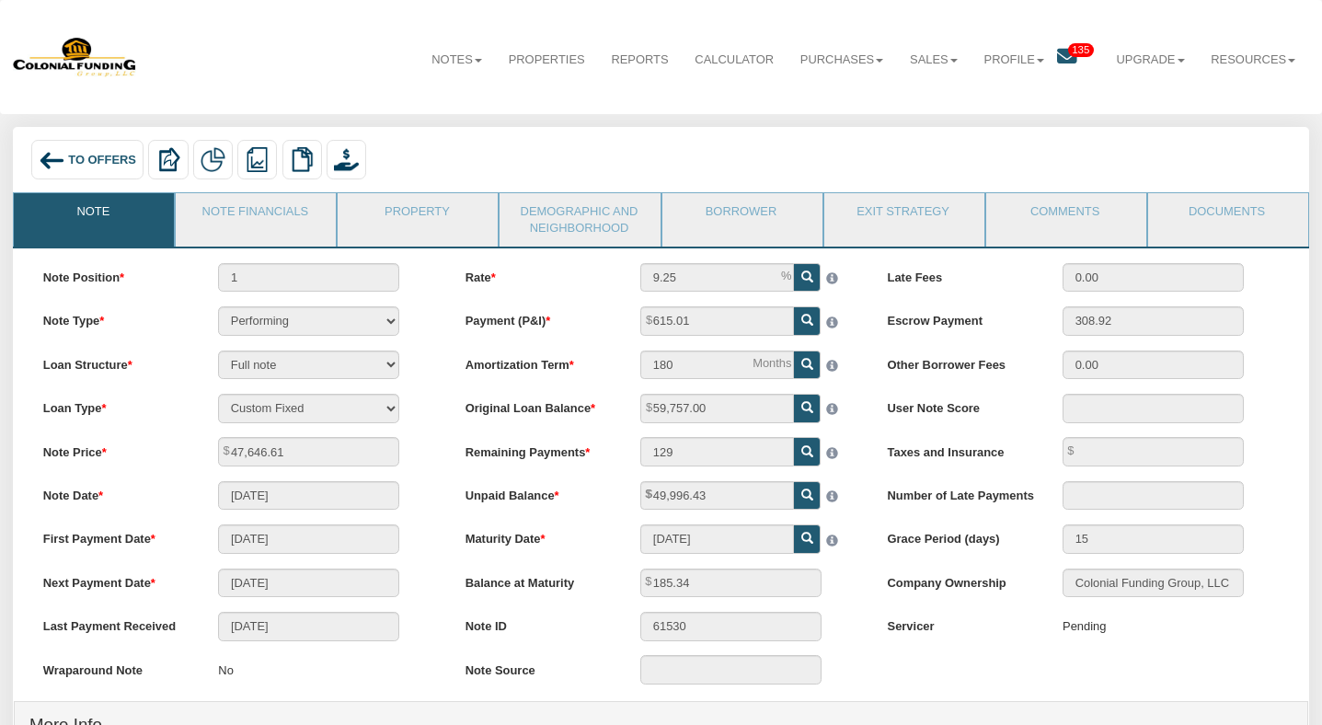
click at [1068, 65] on icon at bounding box center [1067, 57] width 20 height 20
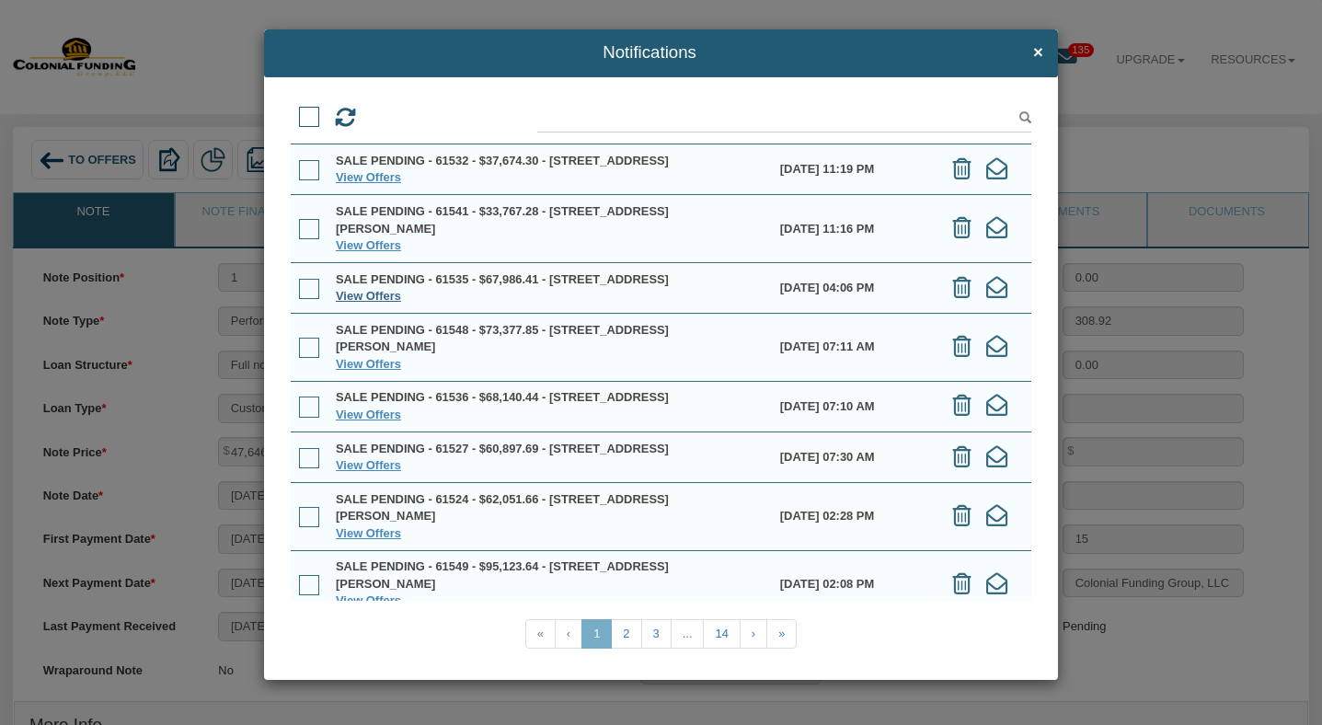
click at [377, 303] on link "View Offers" at bounding box center [368, 296] width 65 height 14
